Goal: Communication & Community: Answer question/provide support

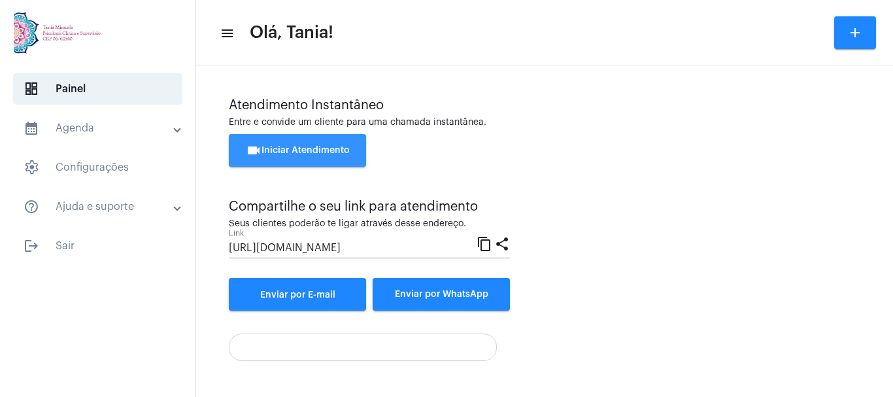
click at [292, 151] on span "videocam Iniciar Atendimento" at bounding box center [298, 150] width 104 height 9
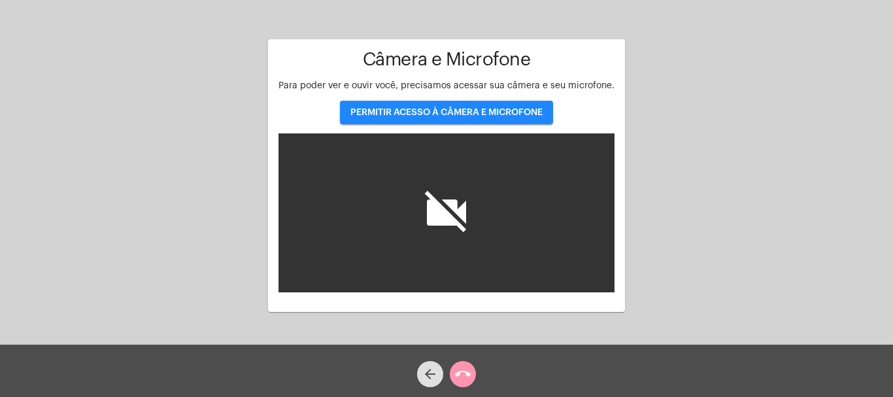
click at [442, 111] on span "PERMITIR ACESSO À CÂMERA E MICROFONE" at bounding box center [446, 112] width 192 height 9
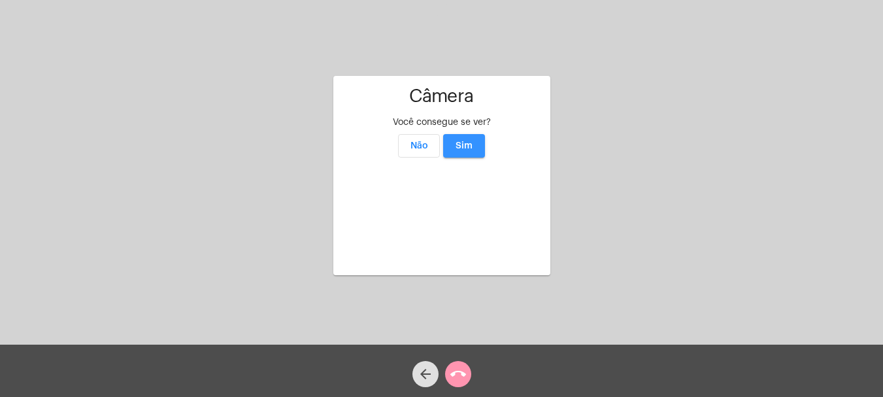
click at [468, 141] on span "Sim" at bounding box center [463, 145] width 17 height 9
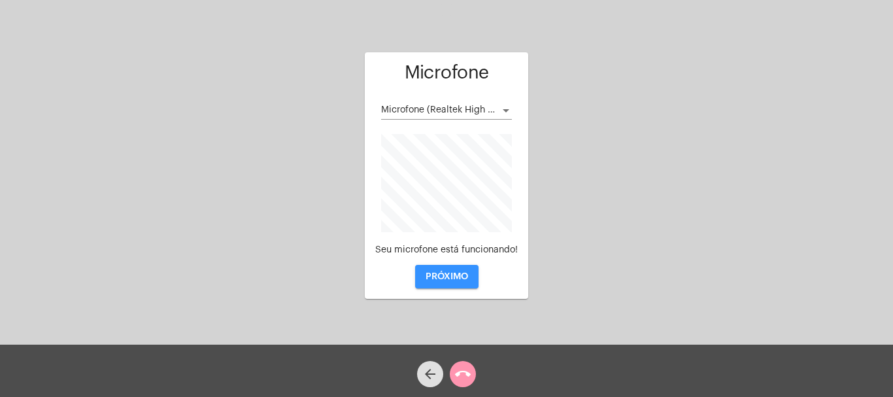
click at [445, 272] on span "PRÓXIMO" at bounding box center [446, 276] width 42 height 9
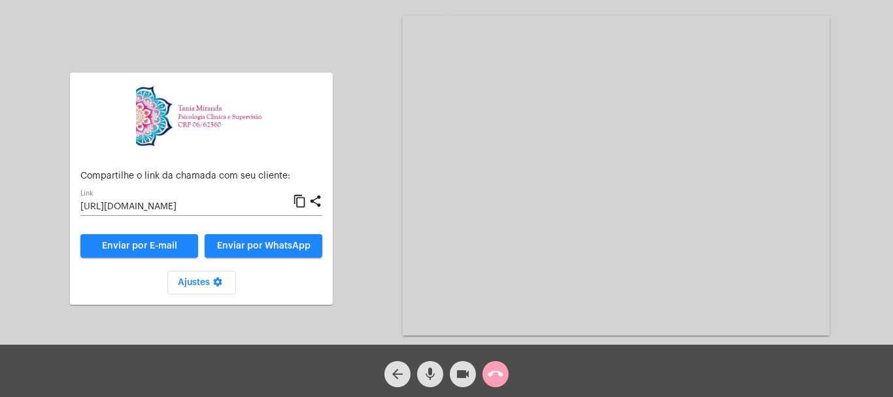
click at [495, 376] on mat-icon "call_end" at bounding box center [495, 374] width 16 height 16
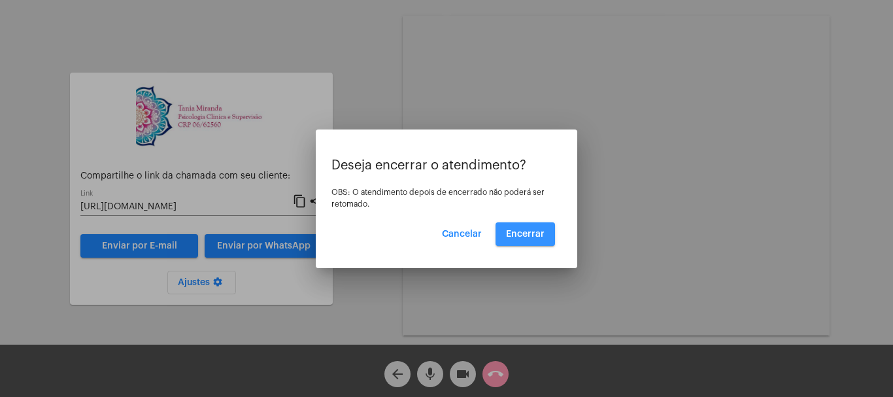
click at [531, 236] on span "Encerrar" at bounding box center [525, 233] width 39 height 9
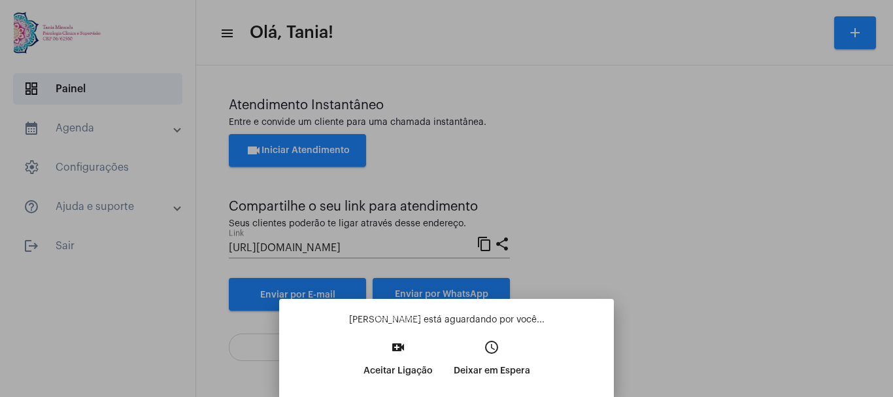
click at [399, 350] on mat-icon "video_call" at bounding box center [398, 347] width 16 height 16
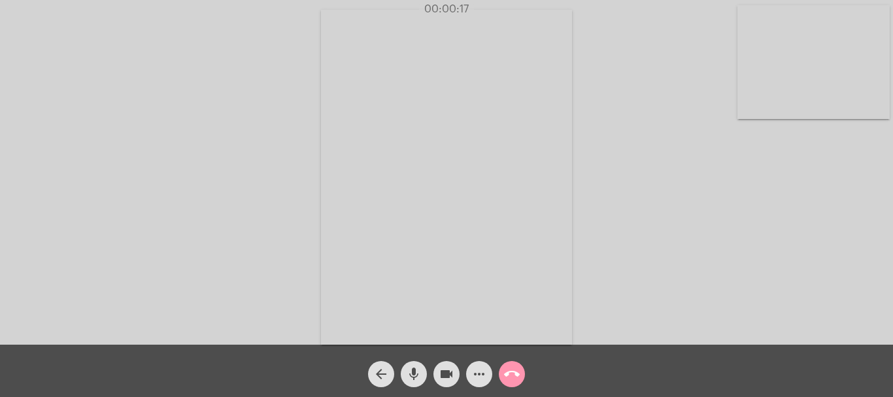
click at [399, 350] on div "arrow_back mic videocam more_horiz call_end" at bounding box center [446, 370] width 893 height 52
click at [480, 375] on mat-icon "more_horiz" at bounding box center [479, 374] width 16 height 16
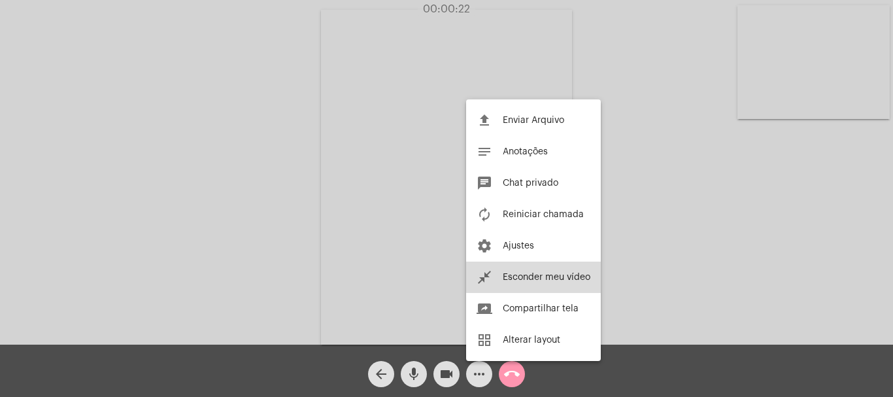
click at [560, 276] on span "Esconder meu vídeo" at bounding box center [546, 276] width 88 height 9
